Goal: Download file/media

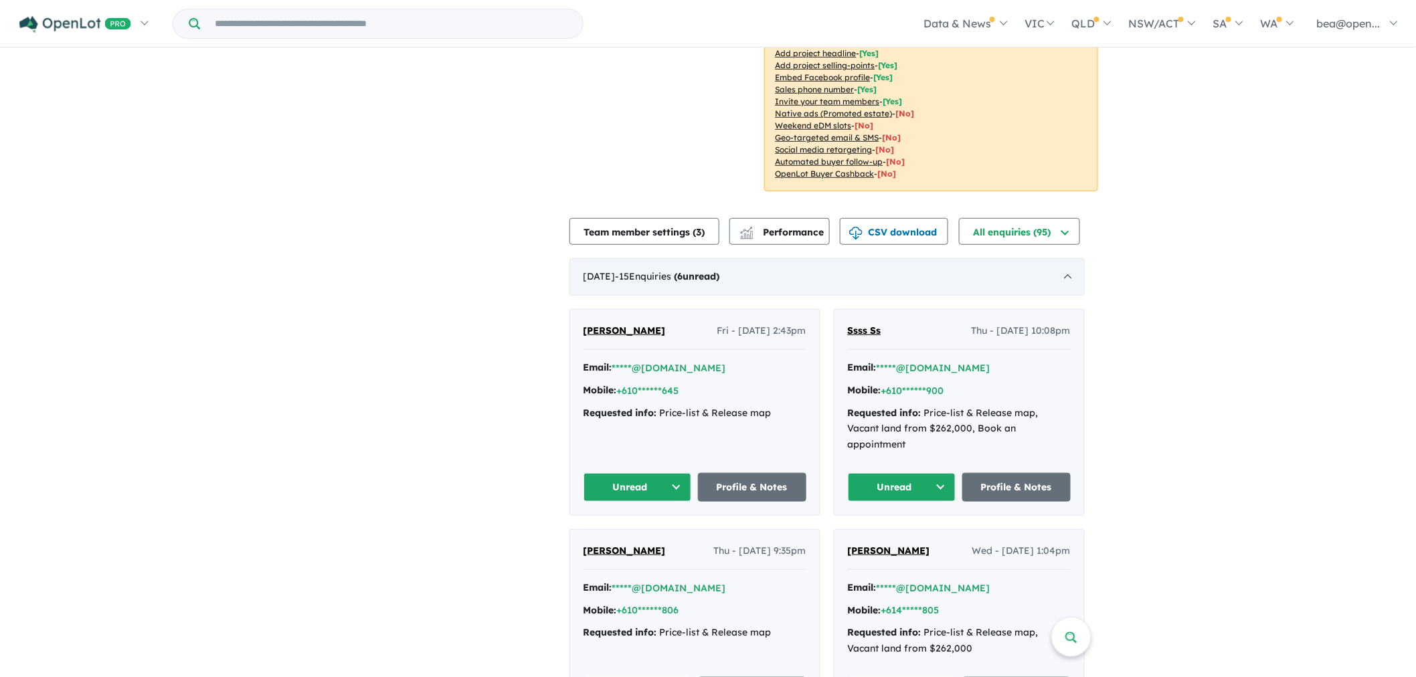
scroll to position [297, 0]
click at [899, 218] on button "CSV download" at bounding box center [894, 231] width 108 height 27
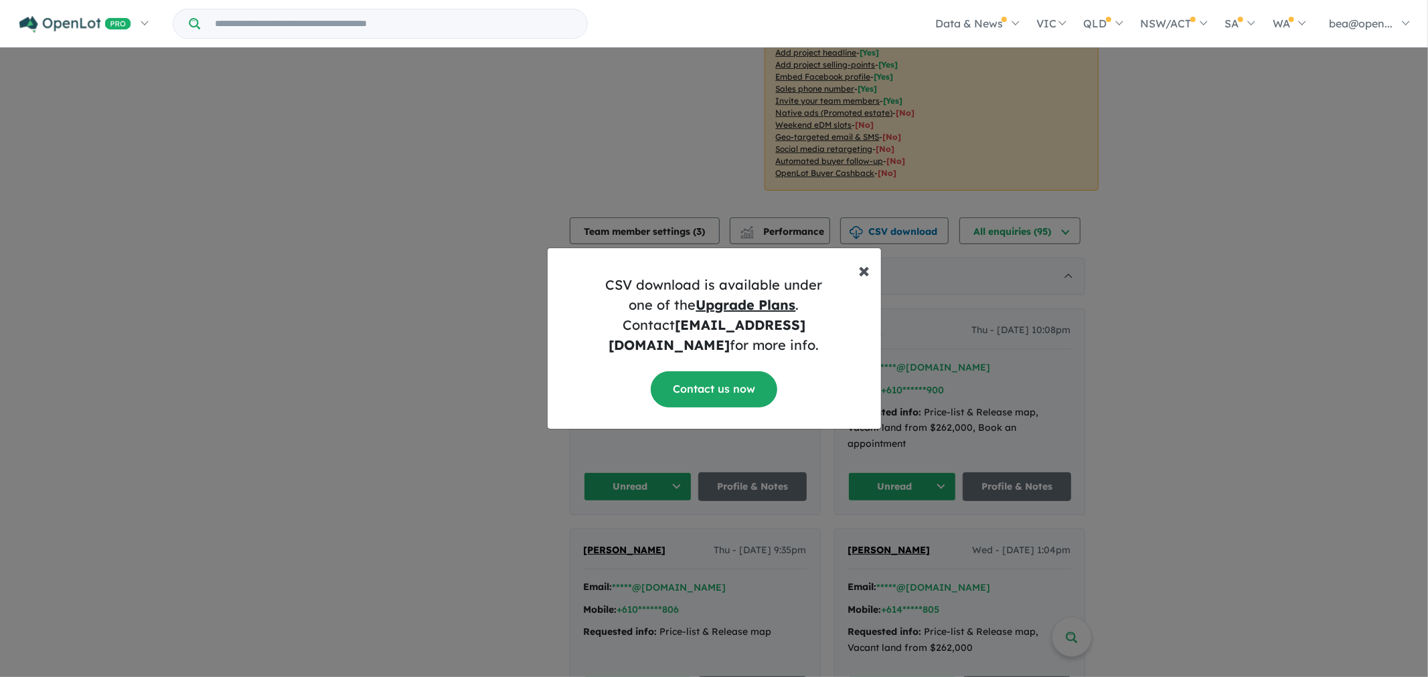
click at [865, 283] on span "×" at bounding box center [864, 269] width 11 height 27
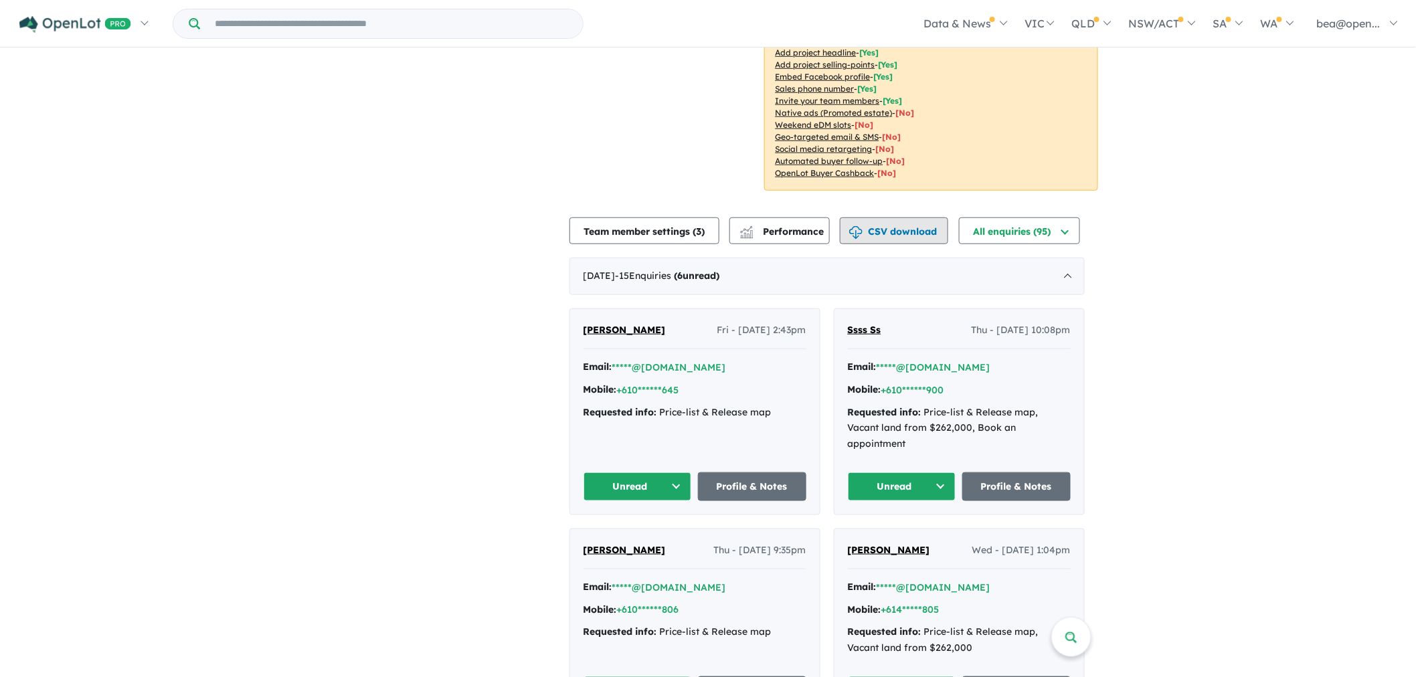
click at [904, 218] on button "CSV download" at bounding box center [894, 231] width 108 height 27
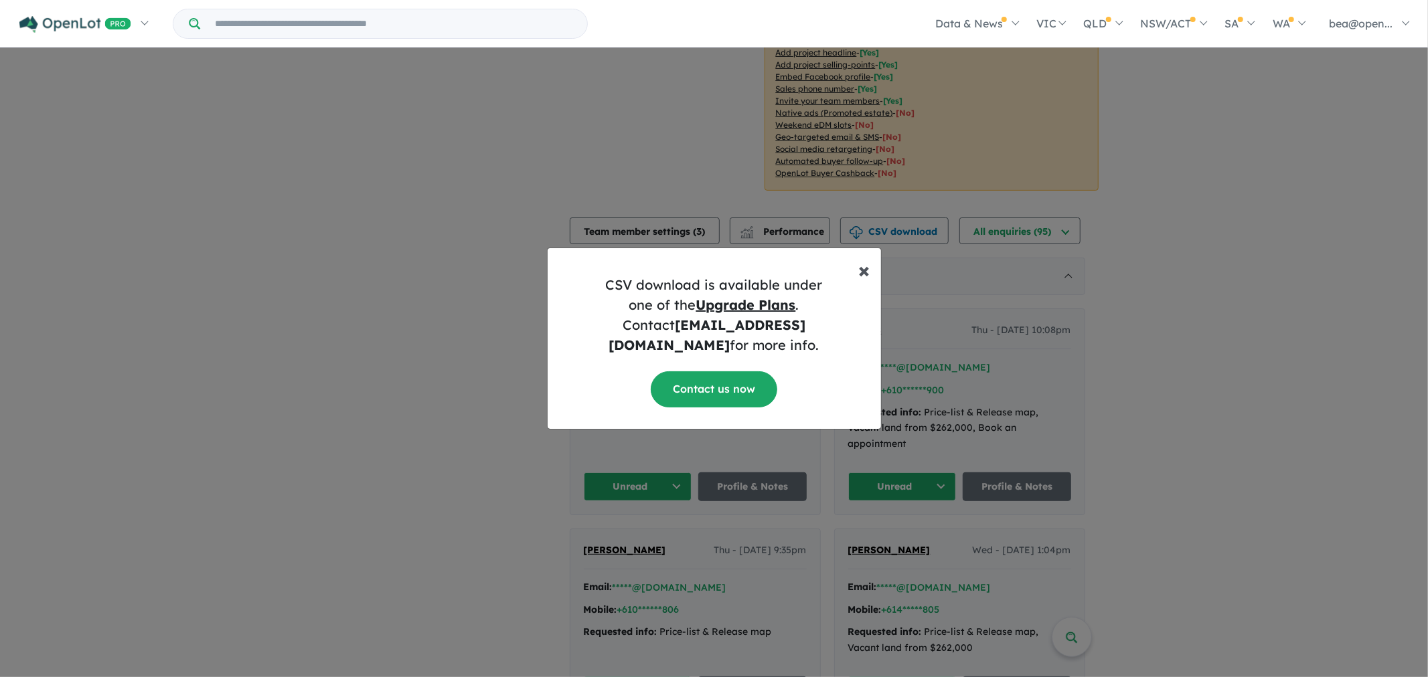
click at [864, 279] on span "×" at bounding box center [864, 269] width 11 height 27
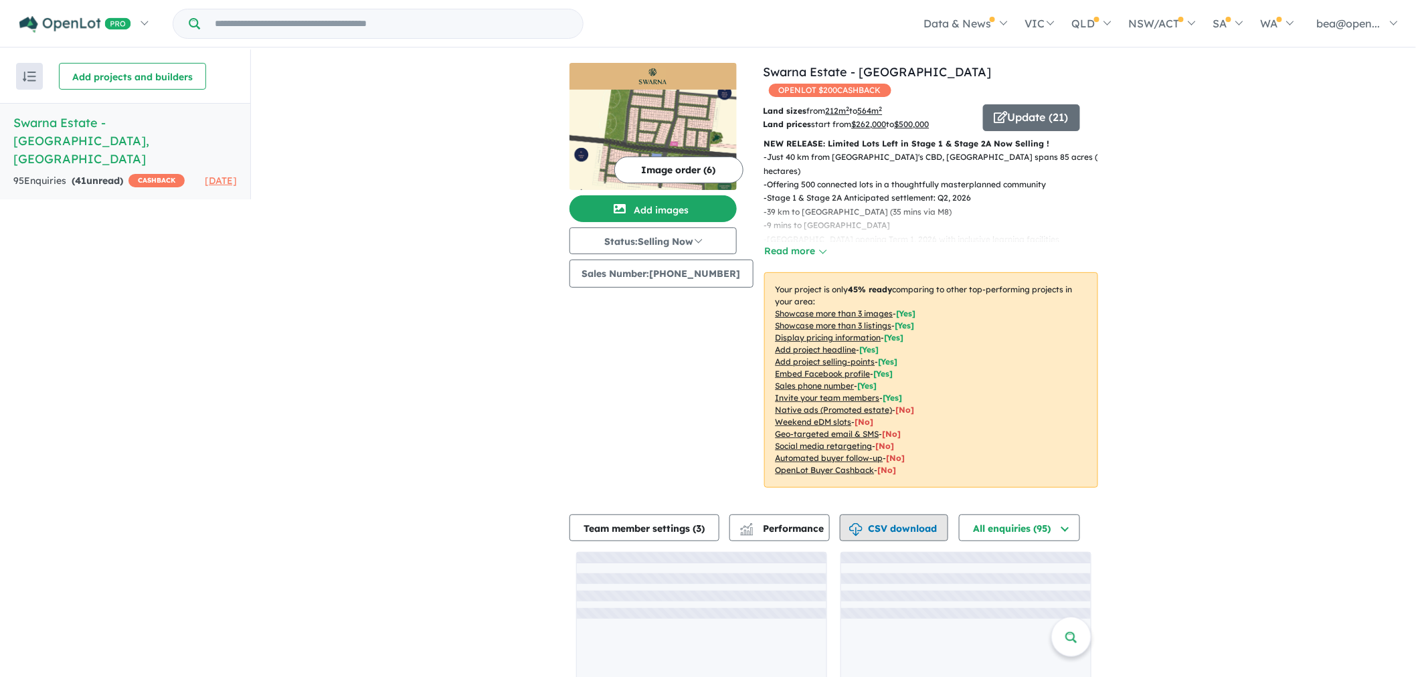
click at [919, 515] on button "CSV download" at bounding box center [894, 528] width 108 height 27
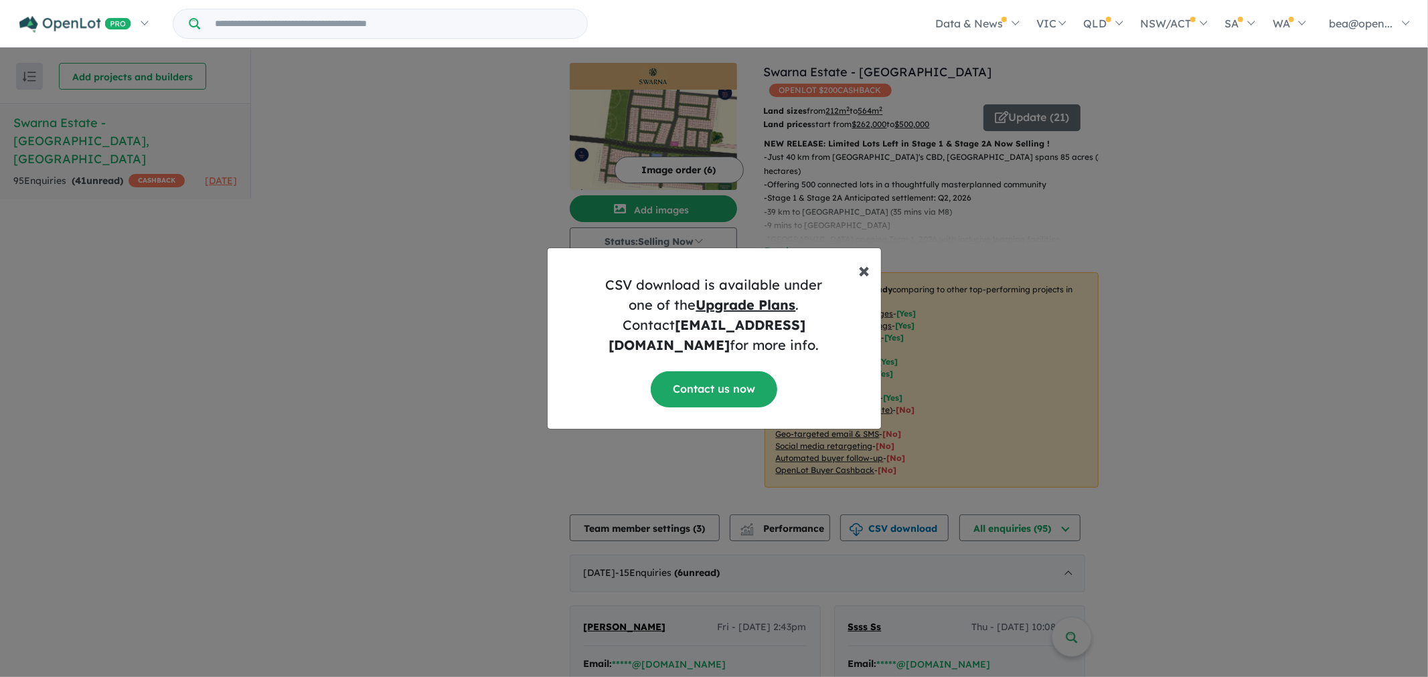
click at [862, 281] on span "×" at bounding box center [864, 269] width 11 height 27
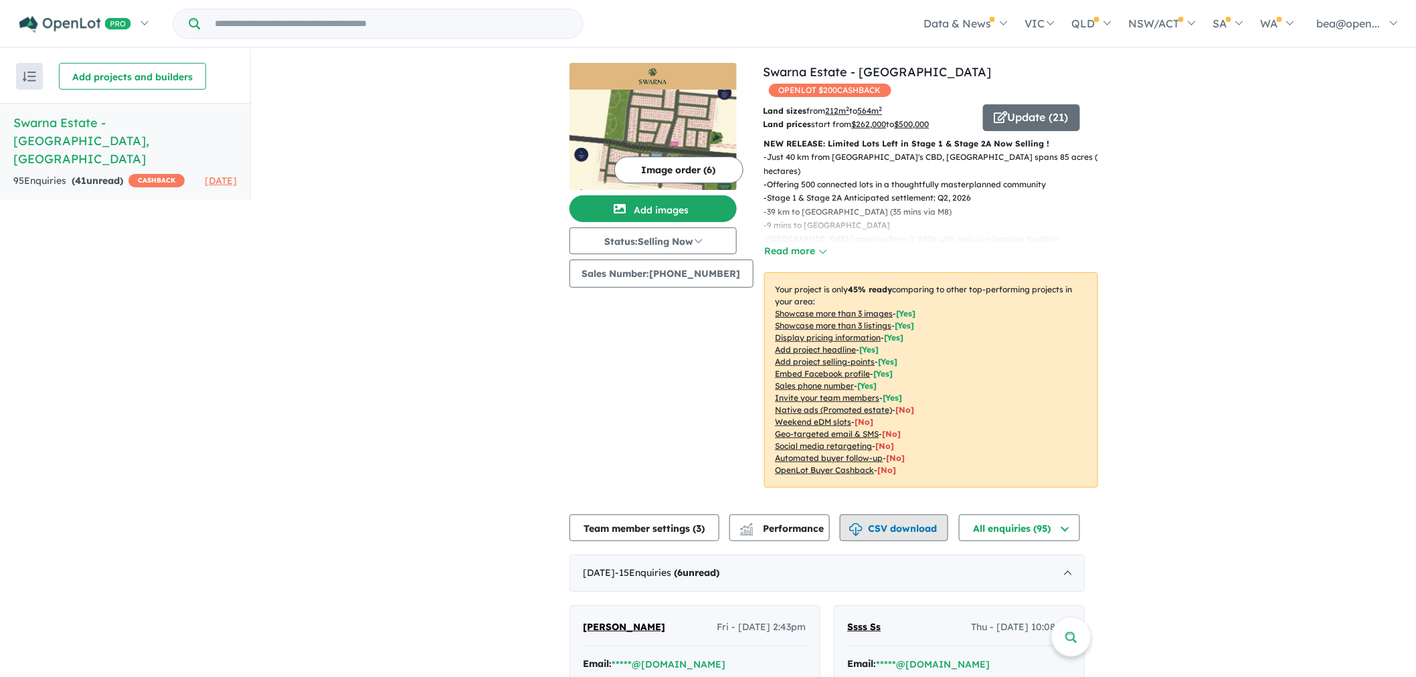
click at [887, 515] on button "CSV download" at bounding box center [894, 528] width 108 height 27
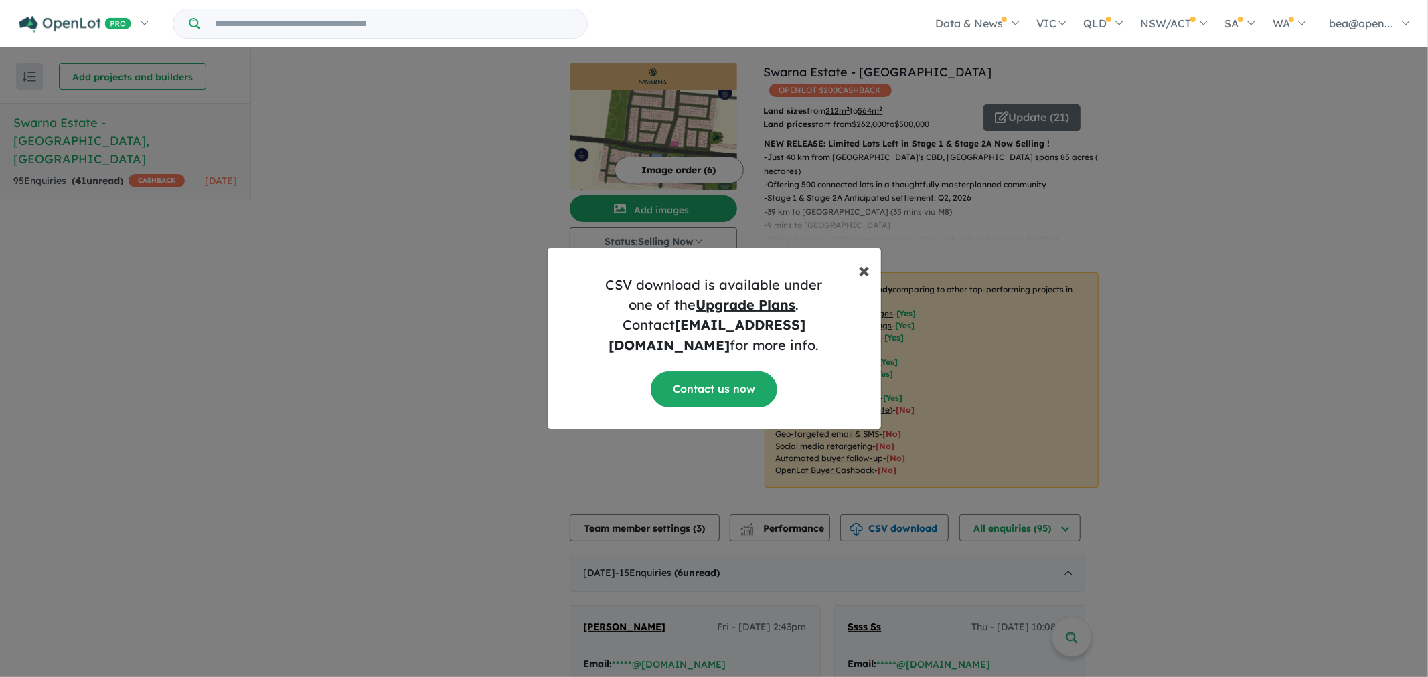
click at [866, 282] on span "×" at bounding box center [864, 269] width 11 height 27
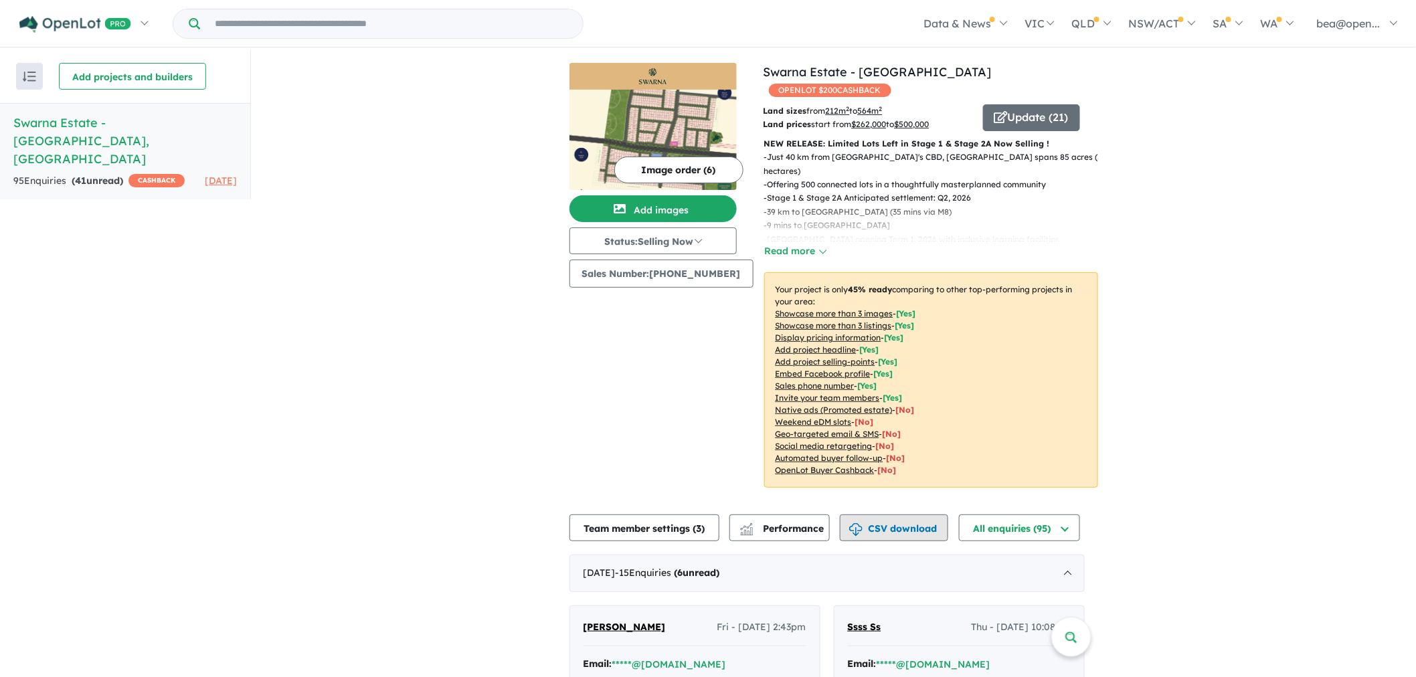
click at [896, 515] on button "CSV download" at bounding box center [894, 528] width 108 height 27
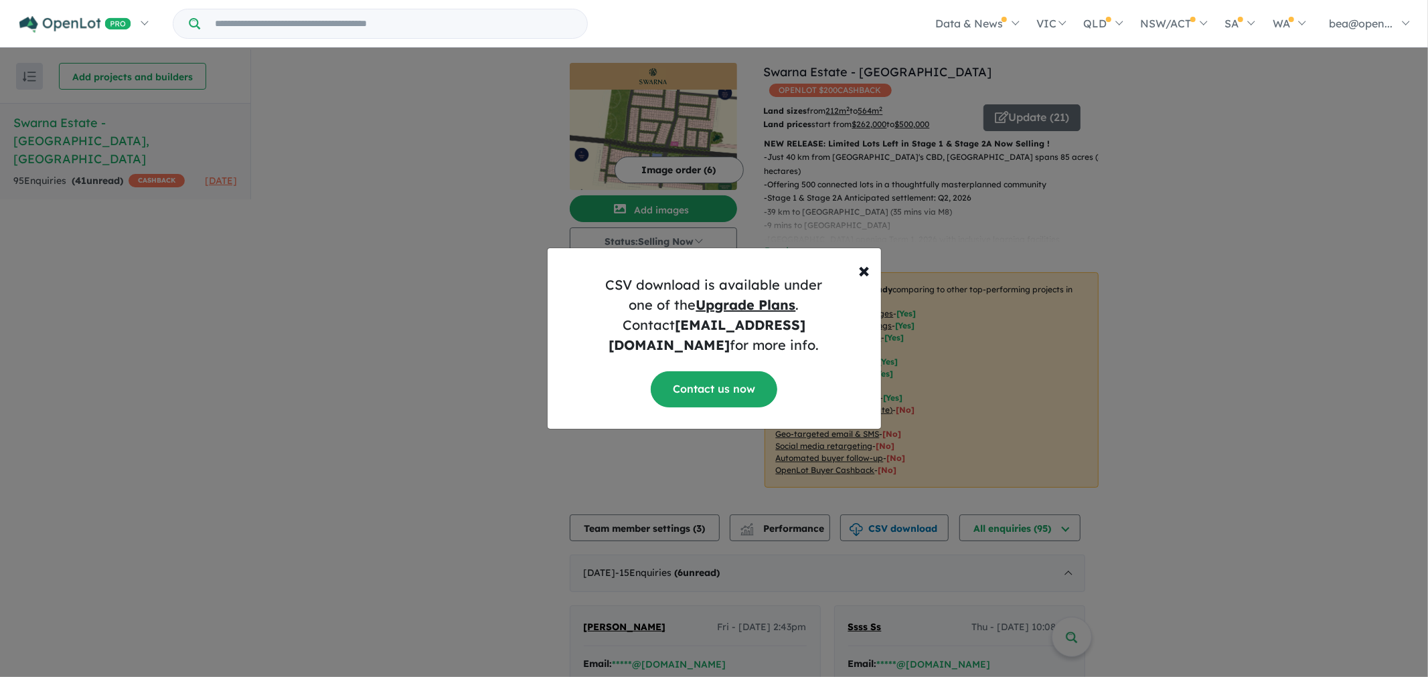
click at [80, 206] on div "× Close CSV download is available under one of the Upgrade Plans . Contact supp…" at bounding box center [714, 338] width 1428 height 677
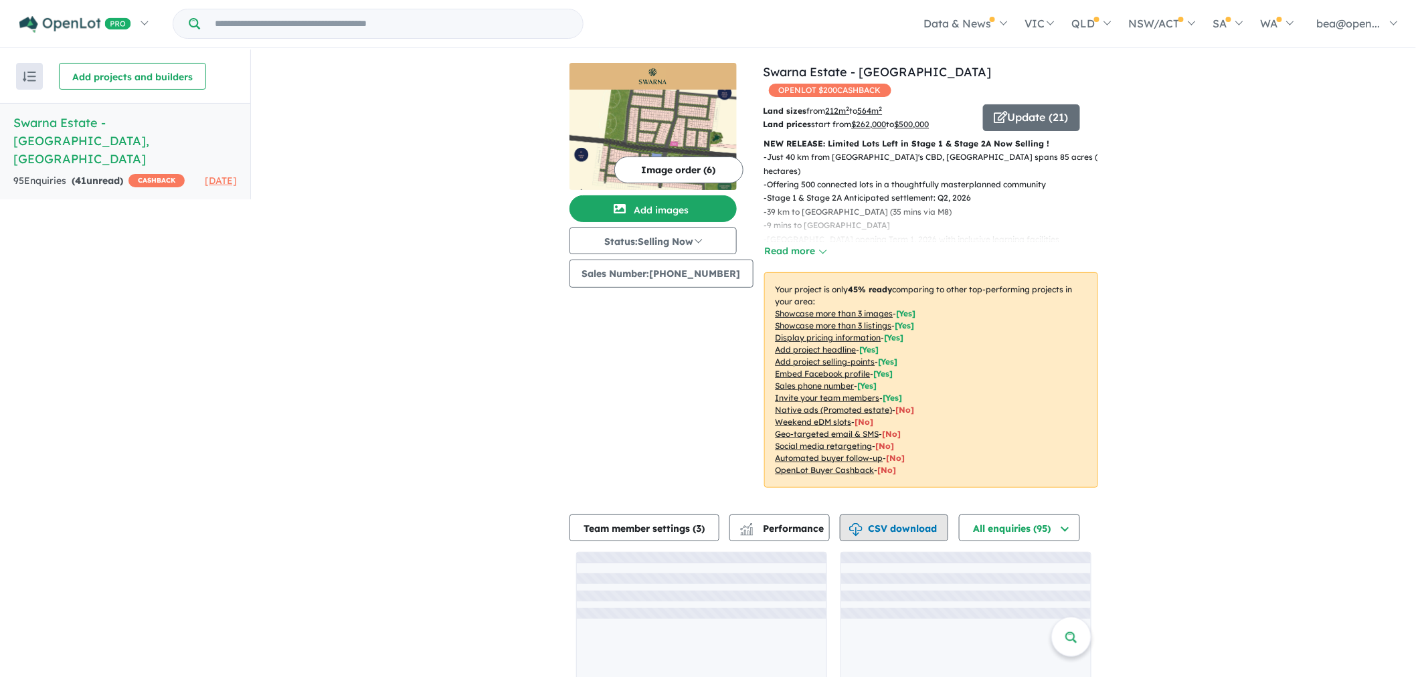
click at [912, 515] on button "CSV download" at bounding box center [894, 528] width 108 height 27
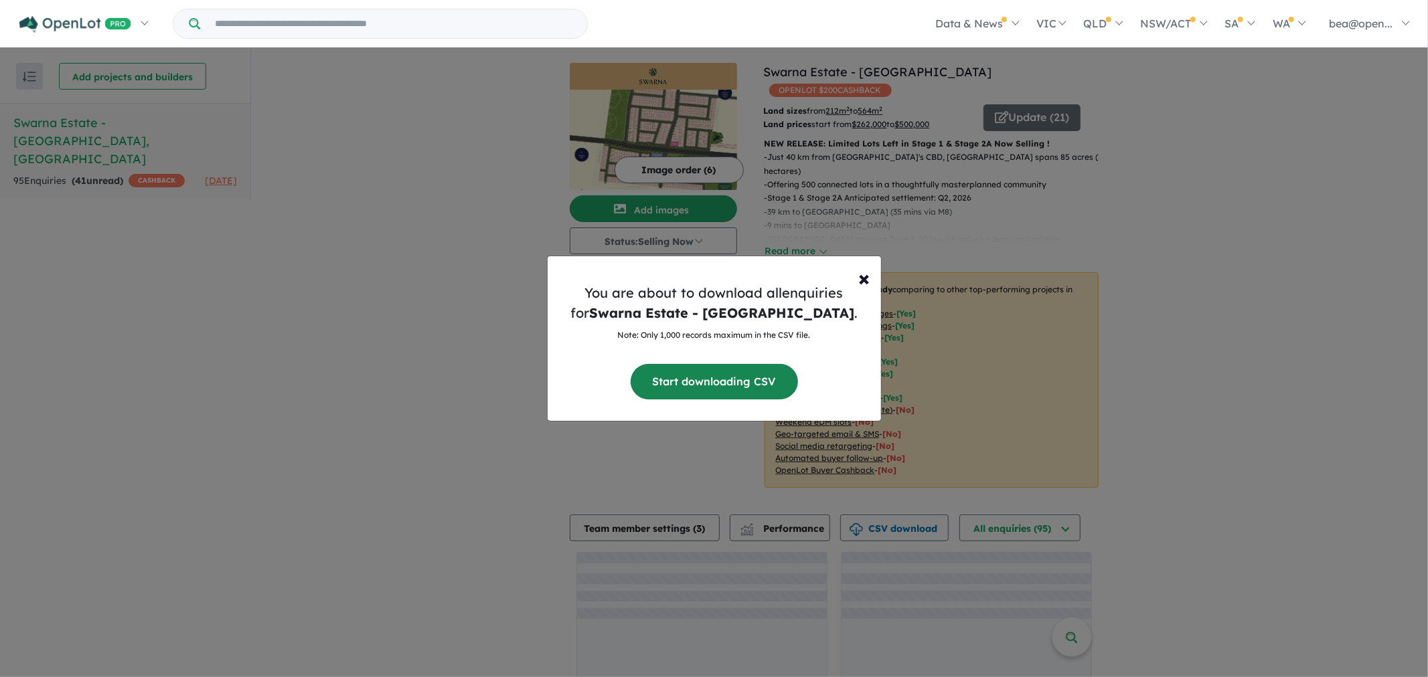
click at [679, 378] on button "Start downloading CSV" at bounding box center [714, 381] width 167 height 35
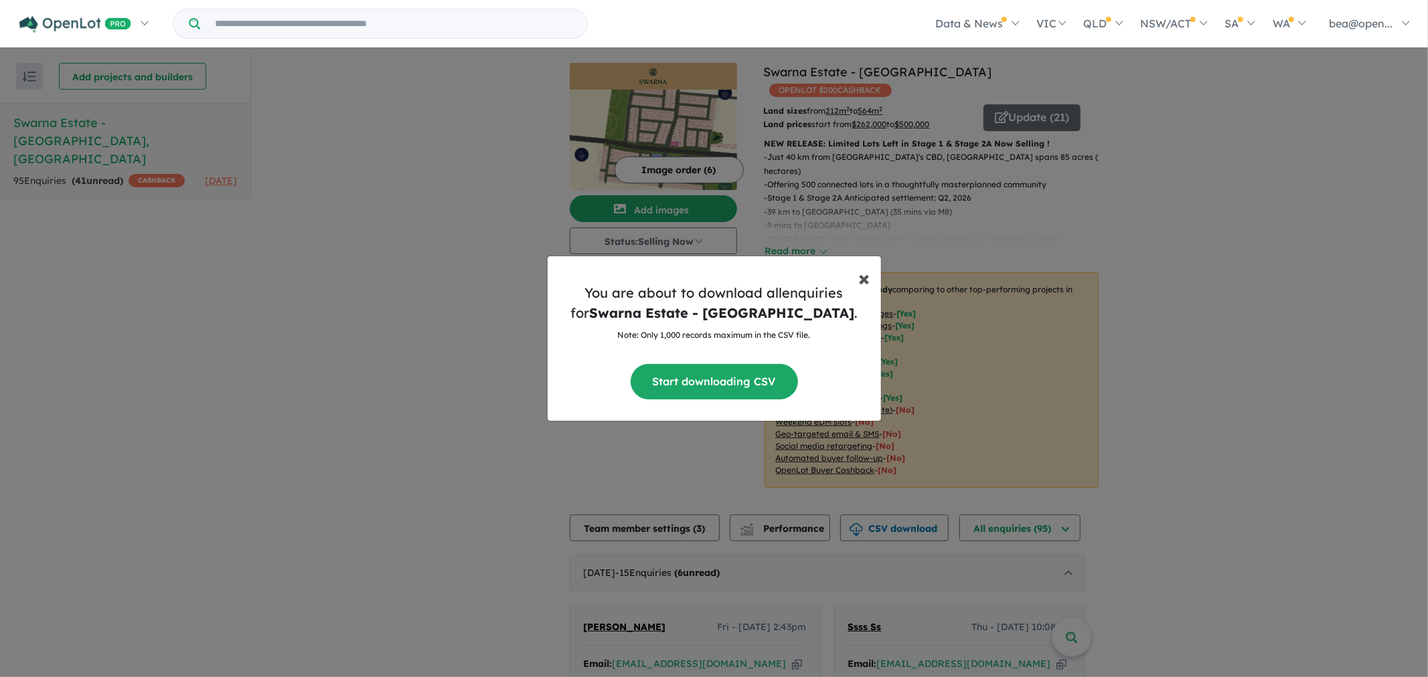
click at [865, 282] on span "×" at bounding box center [864, 277] width 11 height 27
